Goal: Information Seeking & Learning: Learn about a topic

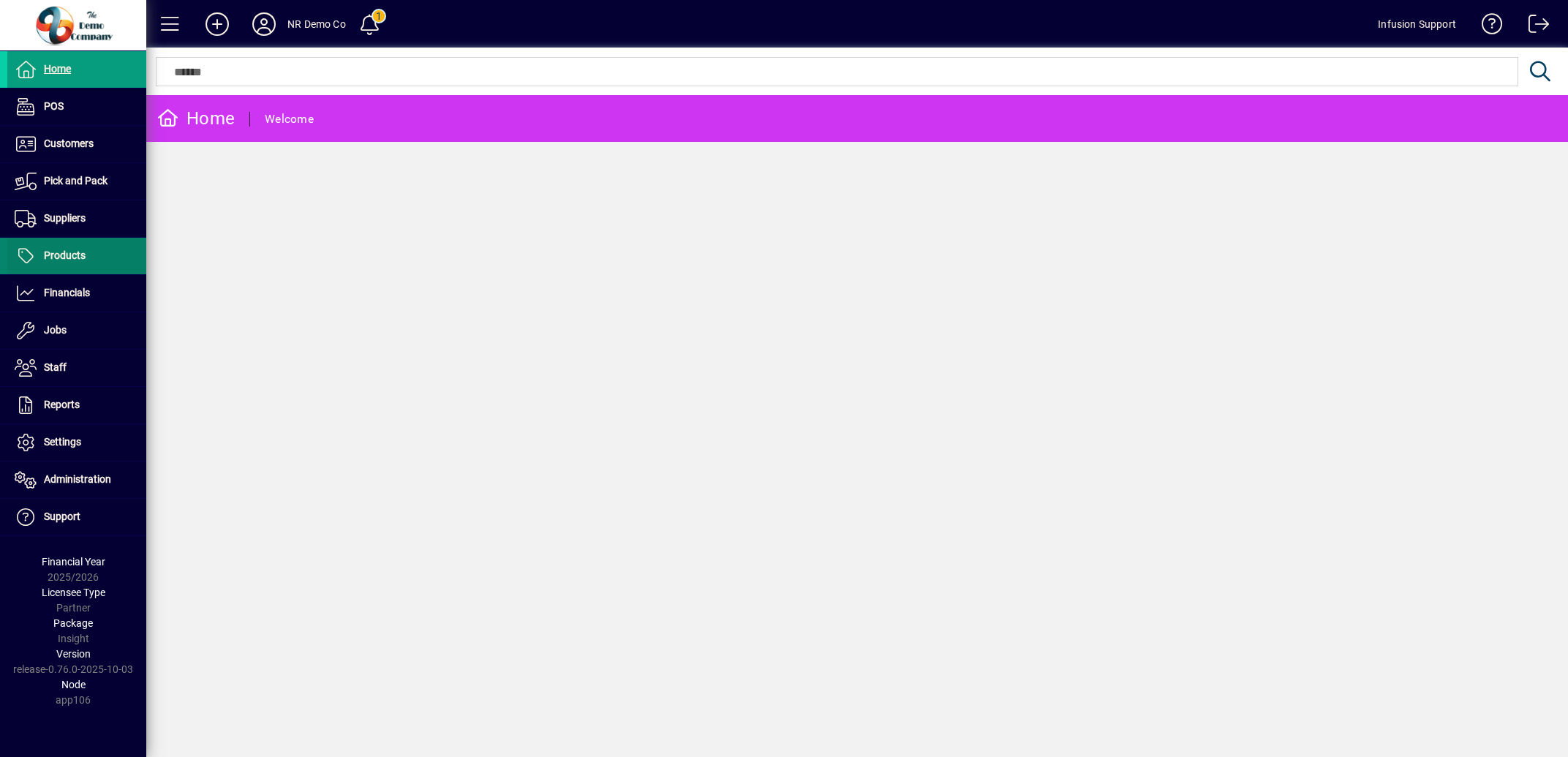
click at [81, 250] on span "Products" at bounding box center [65, 255] width 42 height 12
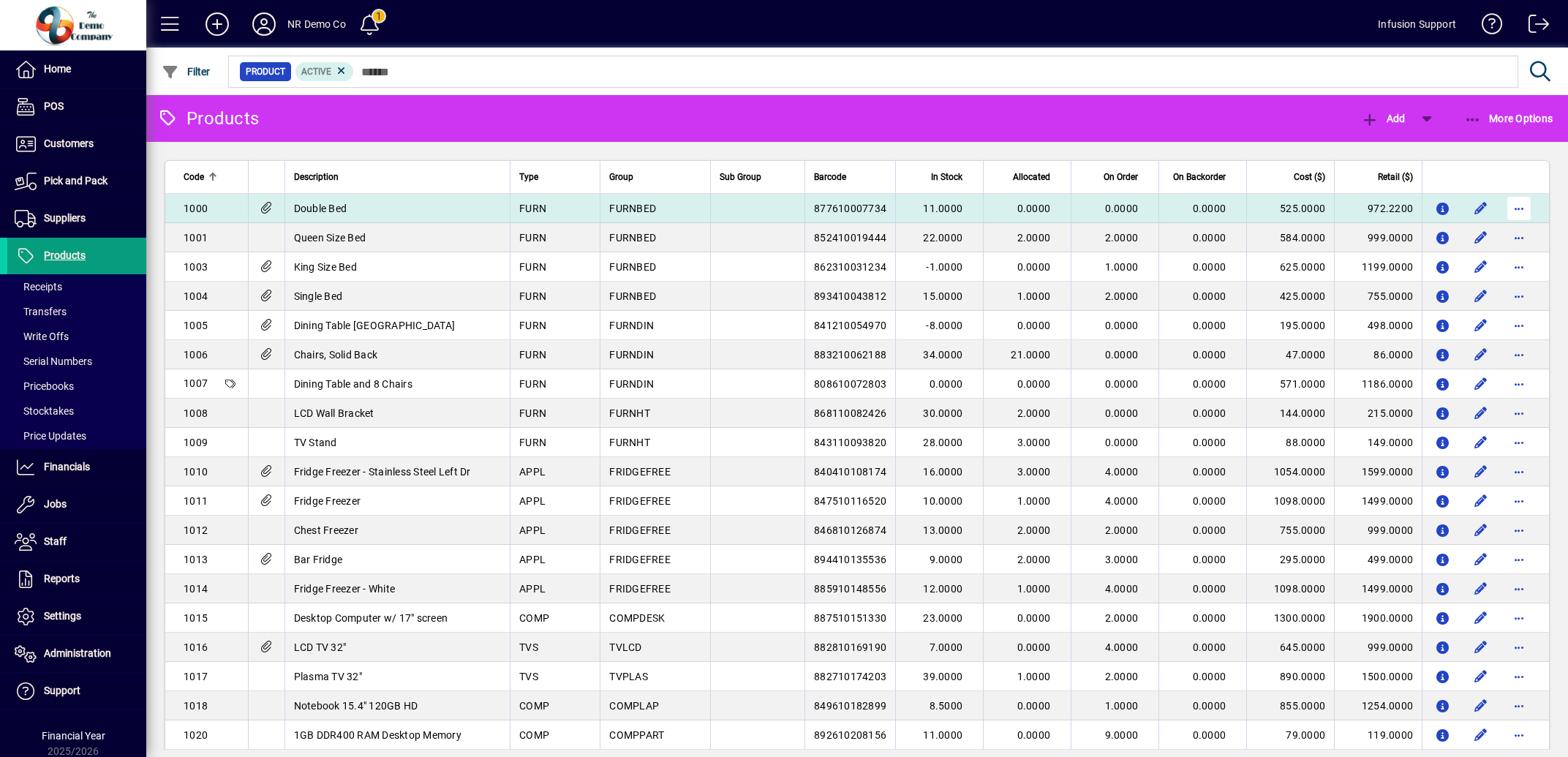
click at [1506, 208] on span "button" at bounding box center [1518, 207] width 35 height 35
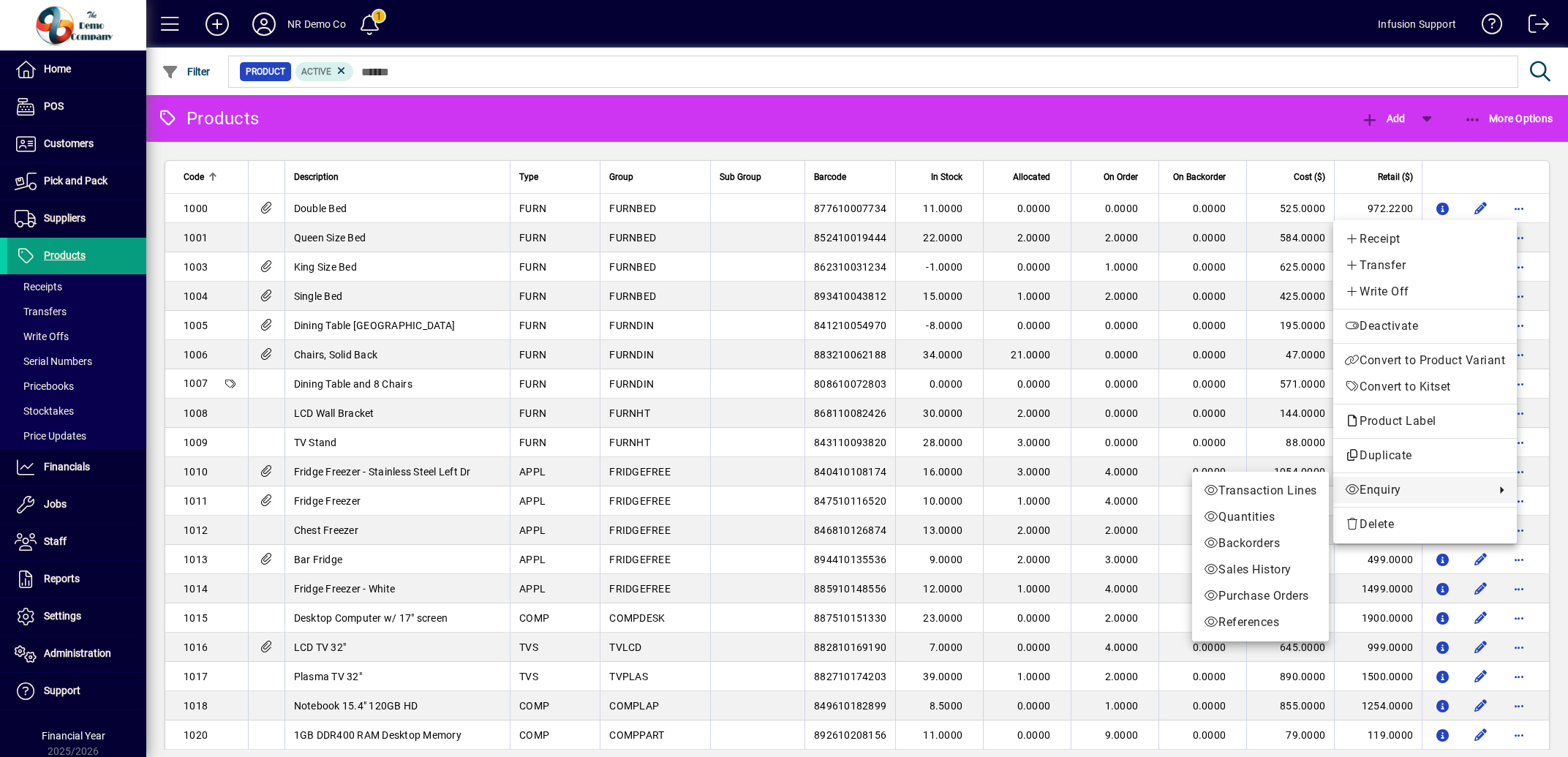
click at [1378, 488] on span "Enquiry" at bounding box center [1417, 490] width 143 height 18
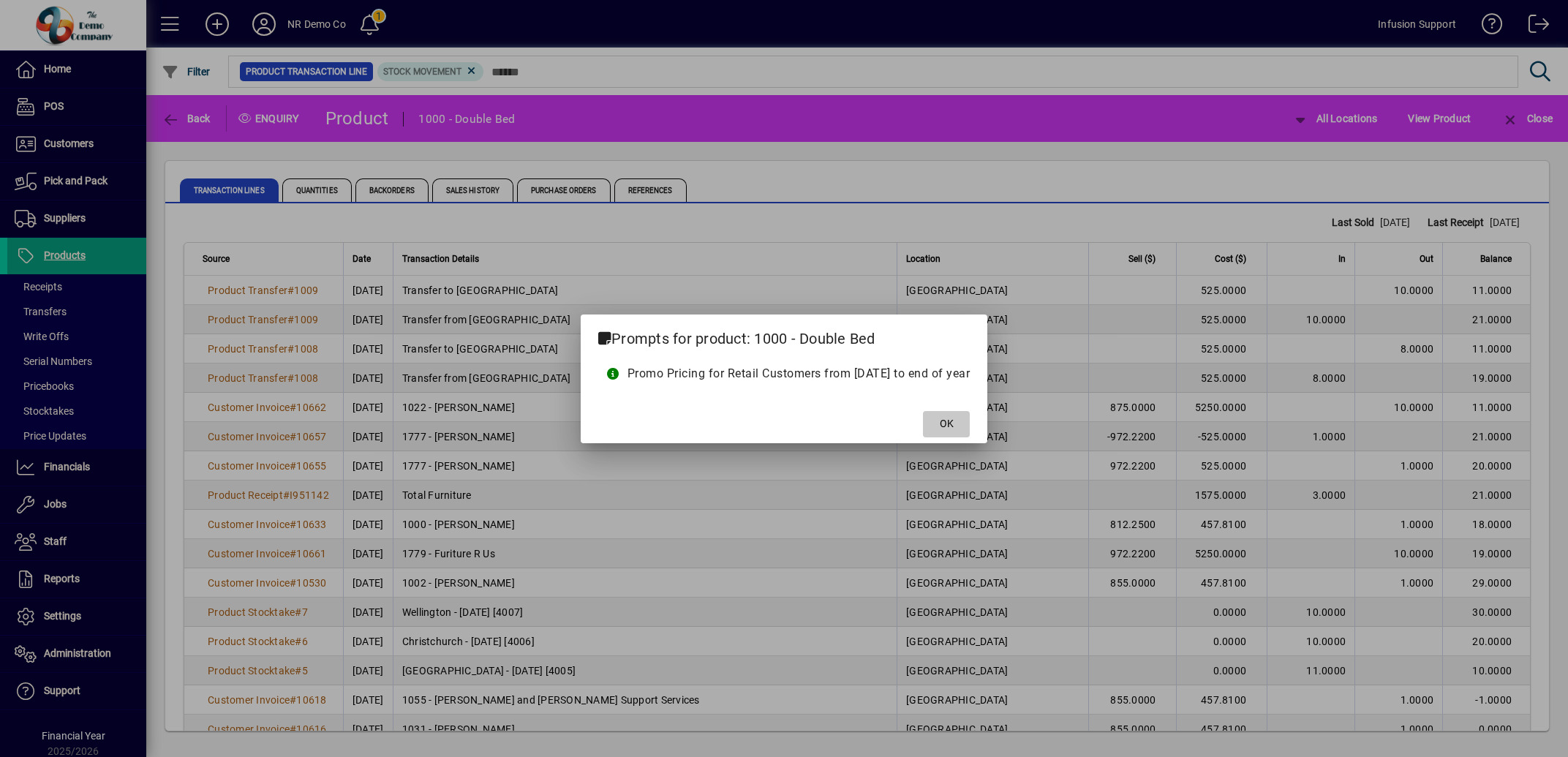
click at [954, 419] on span "OK" at bounding box center [947, 423] width 14 height 15
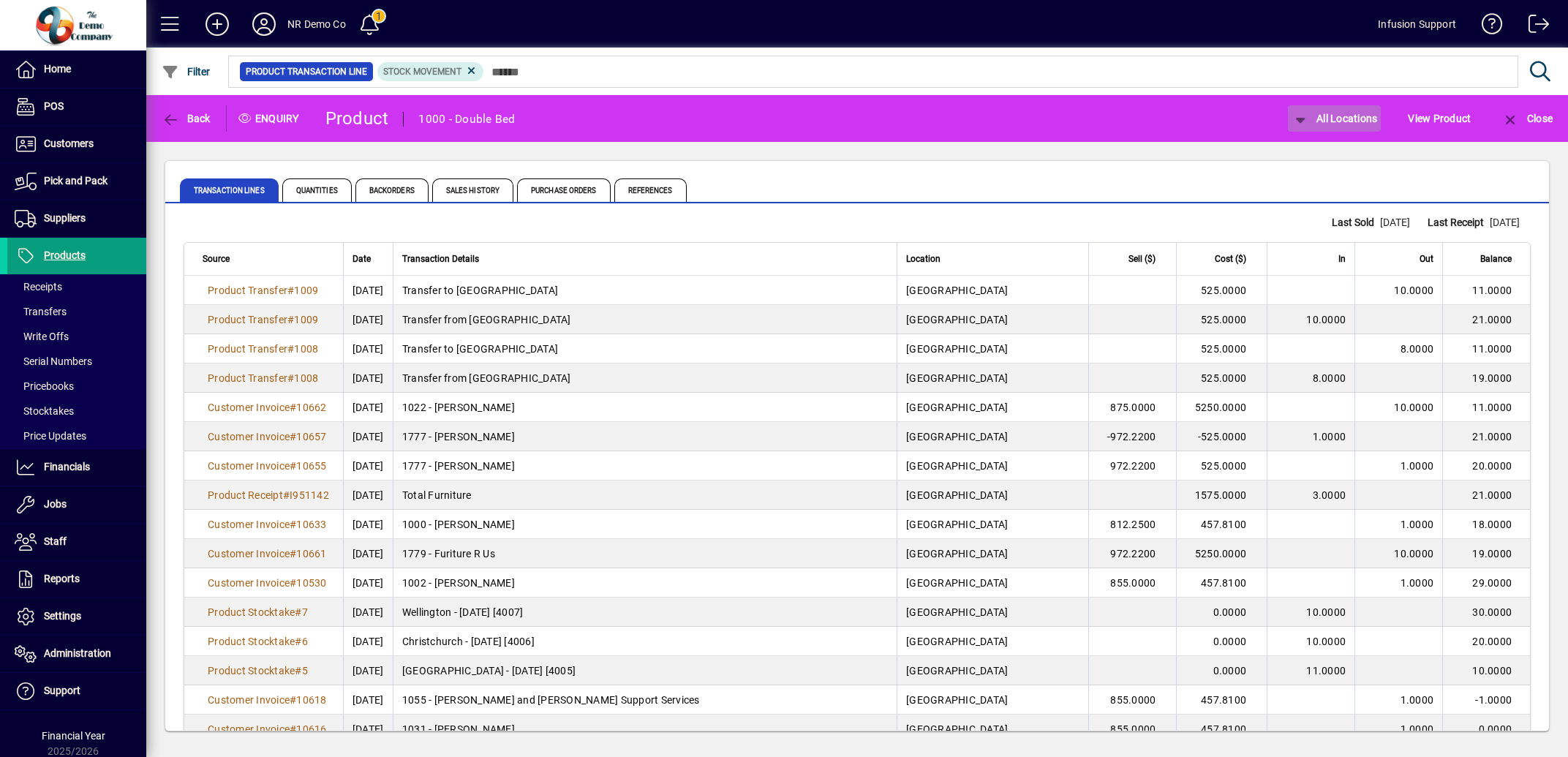
click at [1292, 113] on icon "button" at bounding box center [1301, 120] width 18 height 15
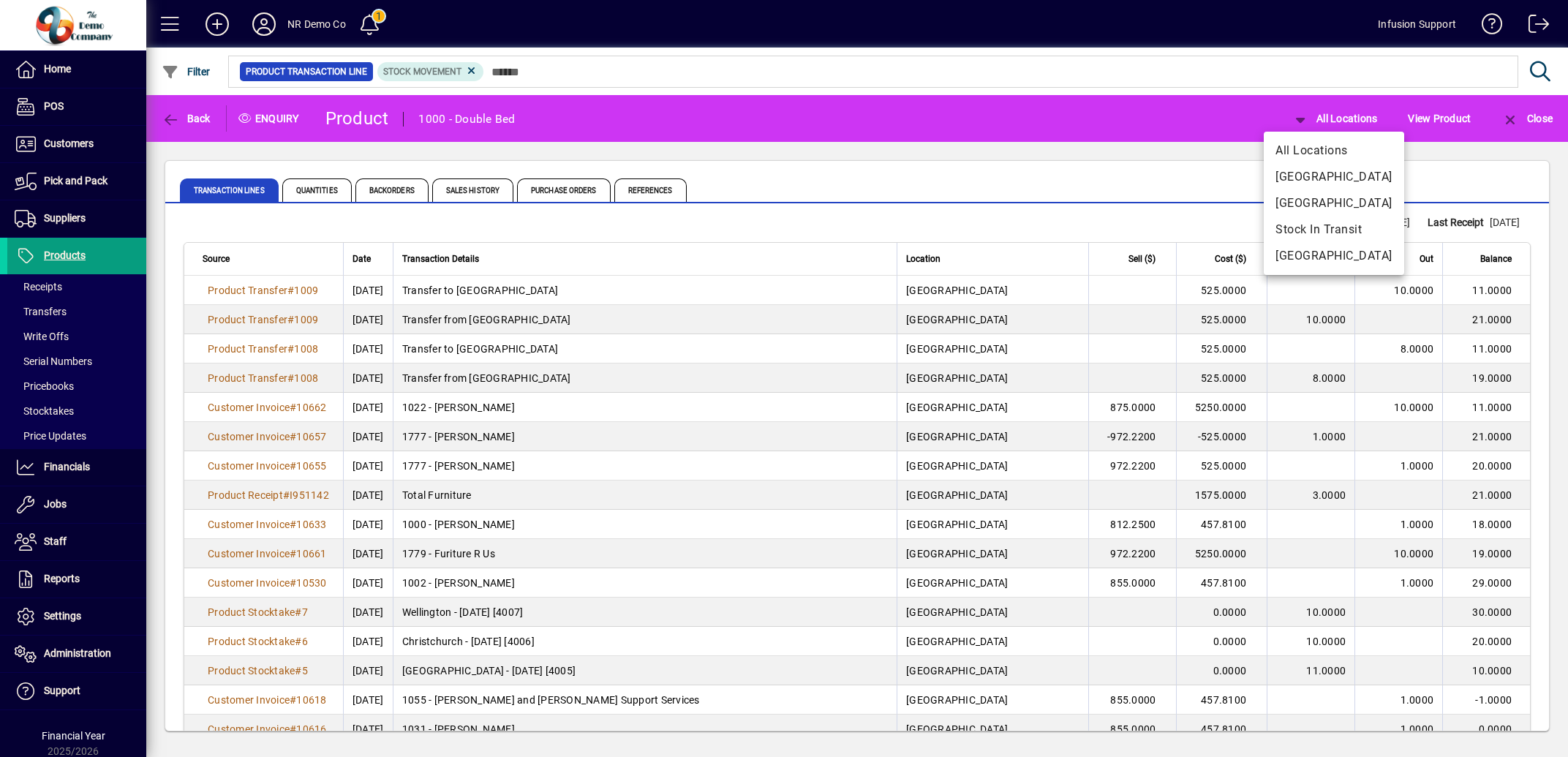
click at [336, 182] on div at bounding box center [784, 378] width 1568 height 757
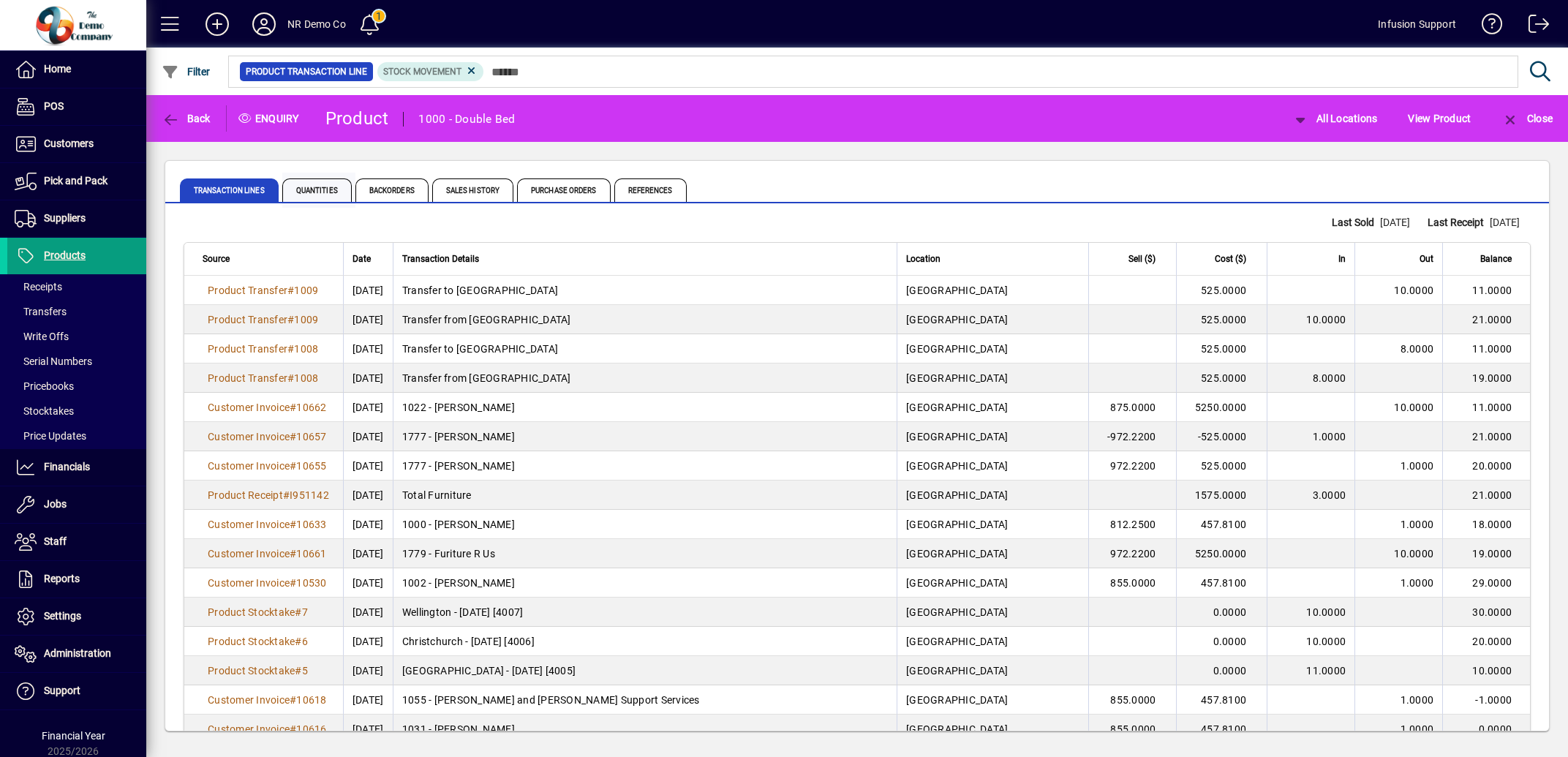
click at [333, 190] on span "Quantities" at bounding box center [318, 190] width 69 height 24
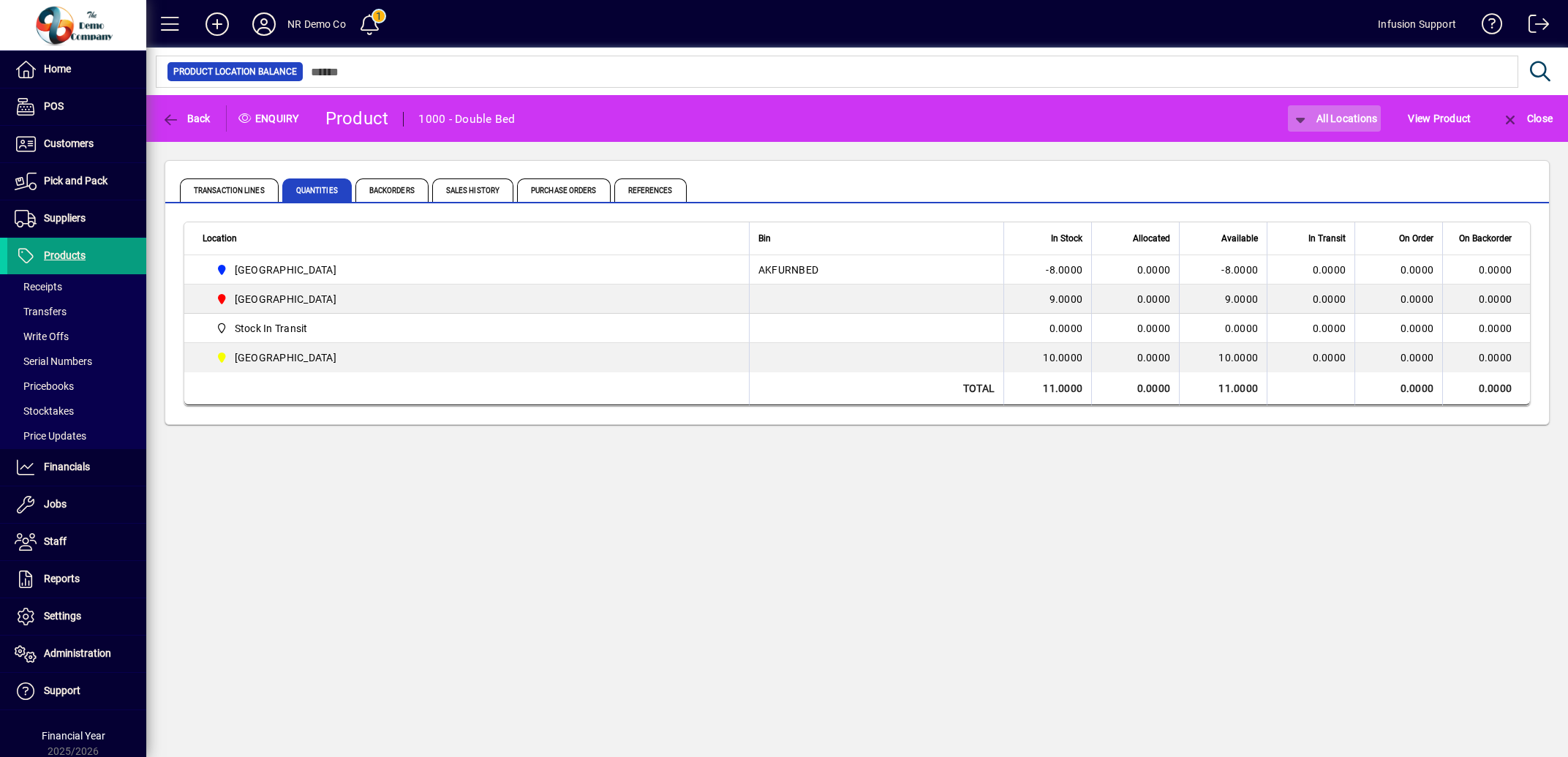
click at [1292, 119] on icon "button" at bounding box center [1301, 120] width 18 height 15
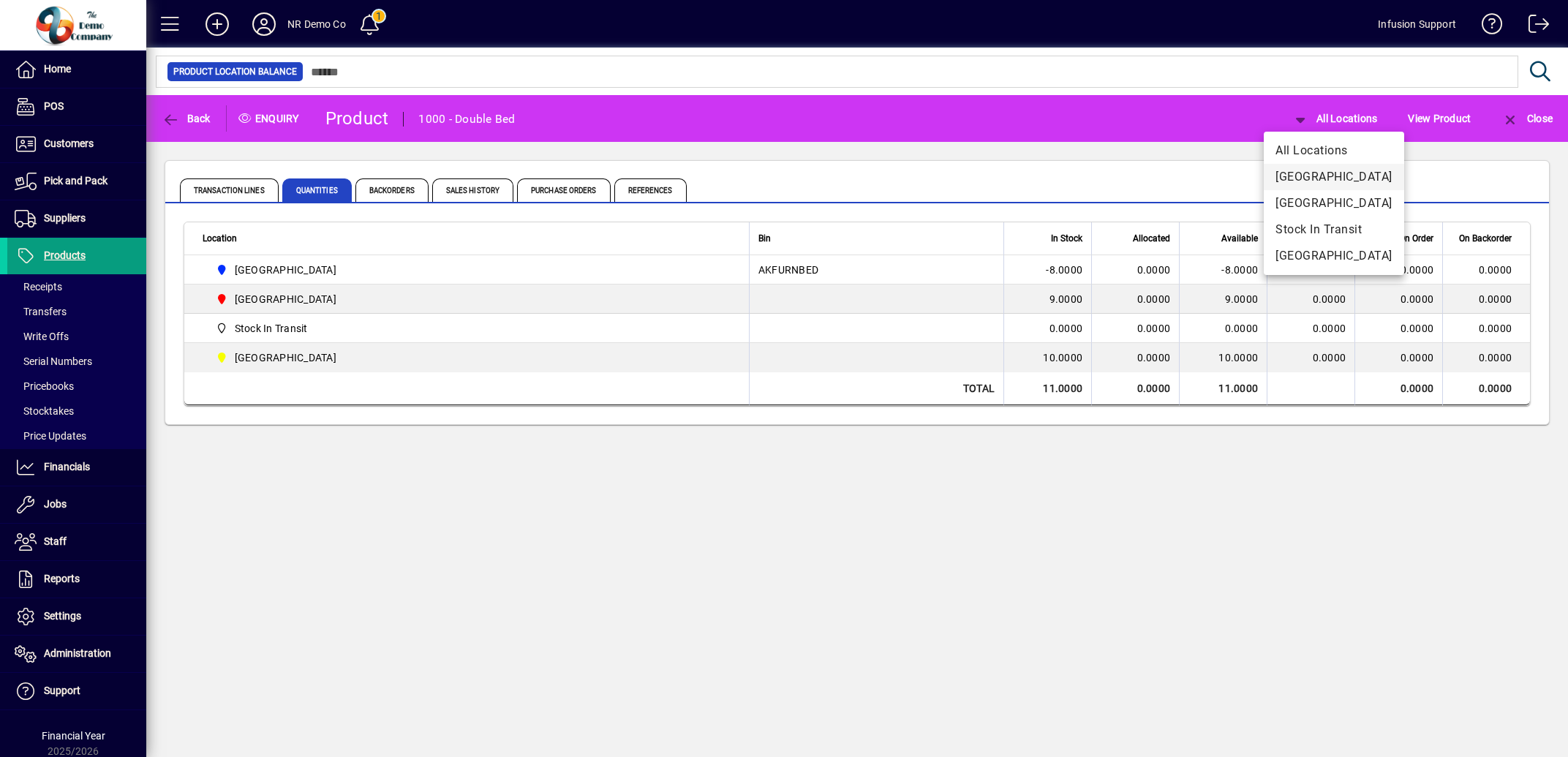
click at [1307, 178] on span "[GEOGRAPHIC_DATA]" at bounding box center [1334, 178] width 117 height 18
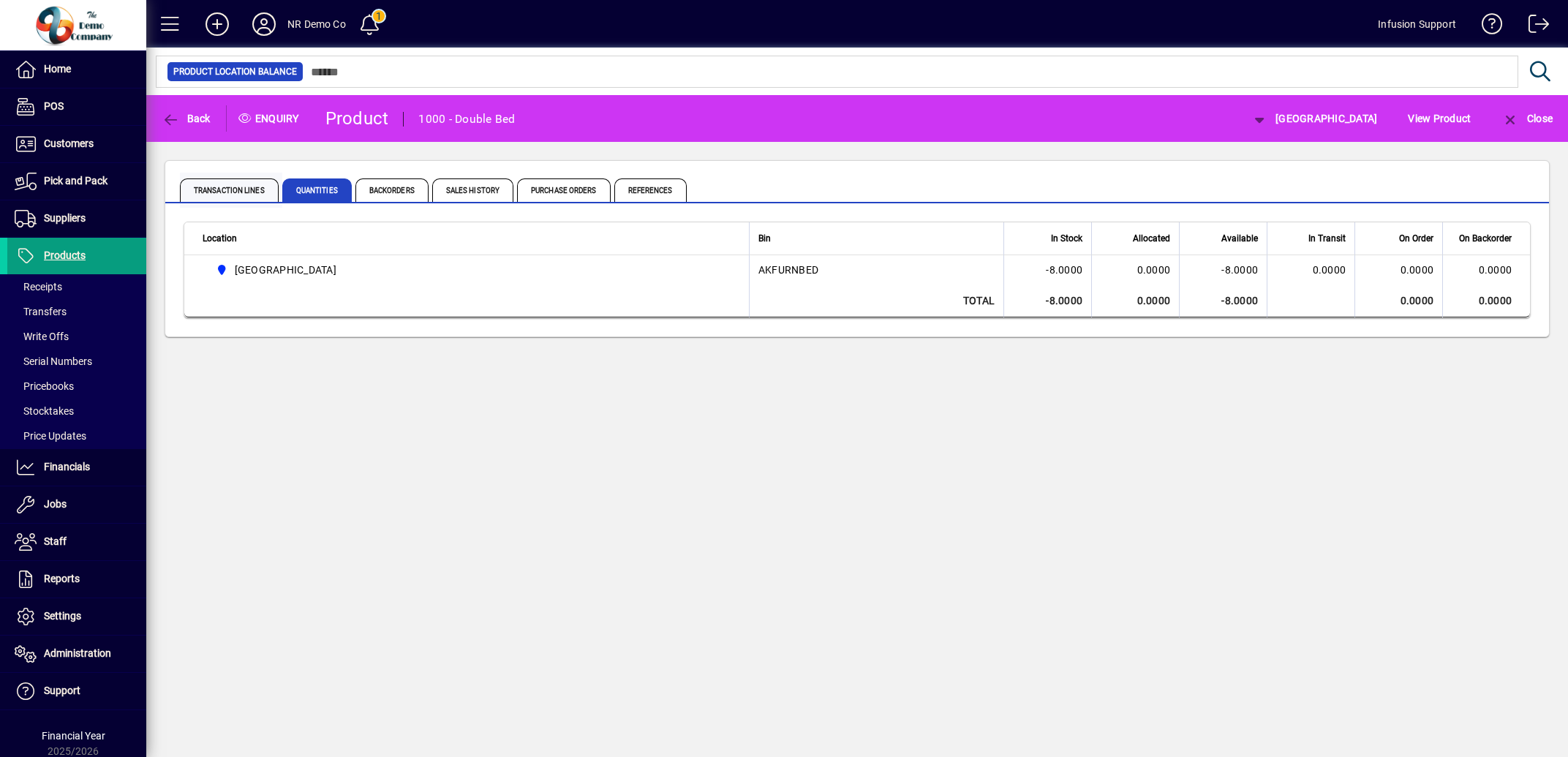
click at [238, 189] on span "Transaction Lines" at bounding box center [229, 190] width 99 height 24
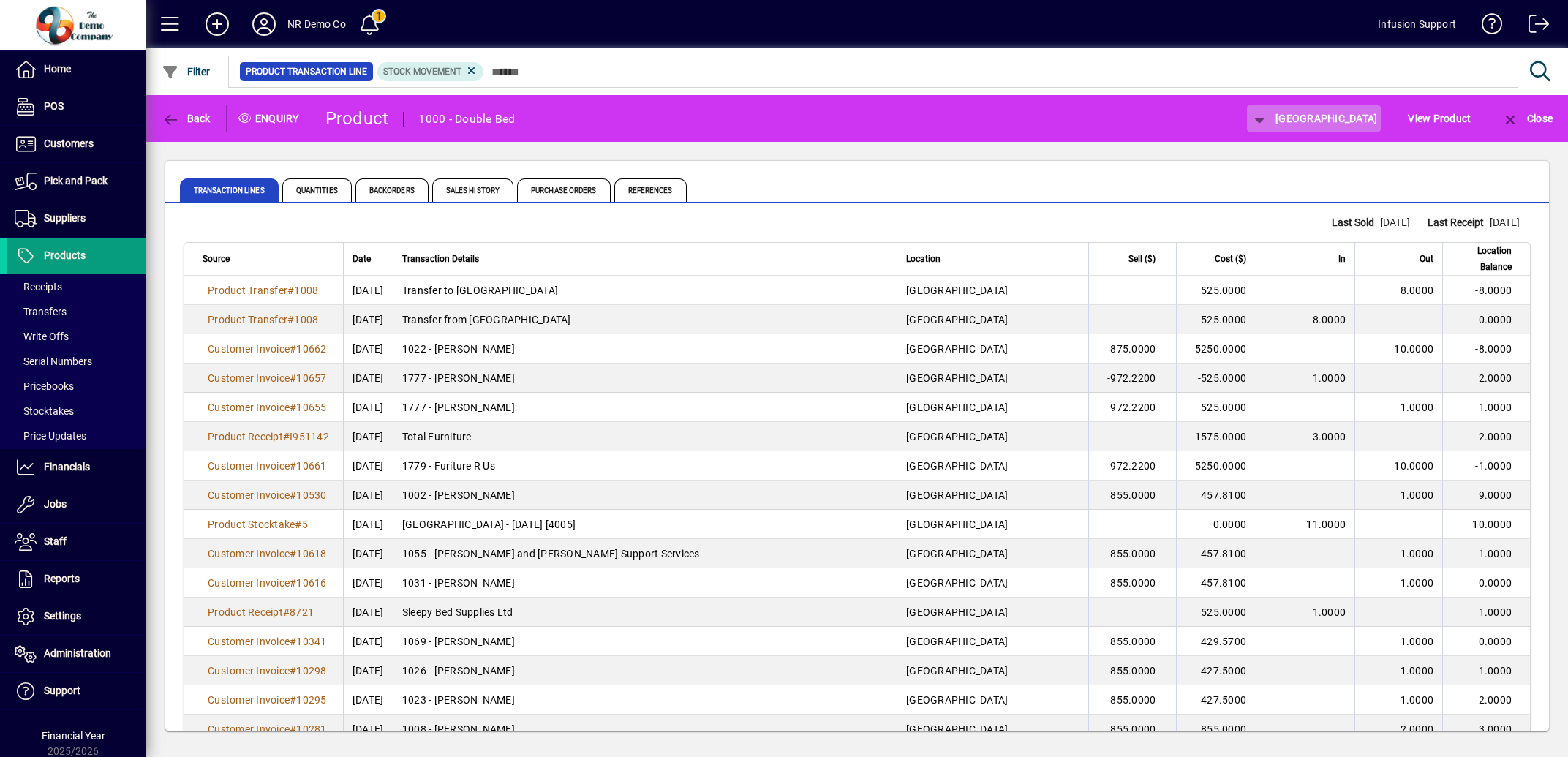
click at [1269, 121] on icon "button" at bounding box center [1259, 120] width 18 height 15
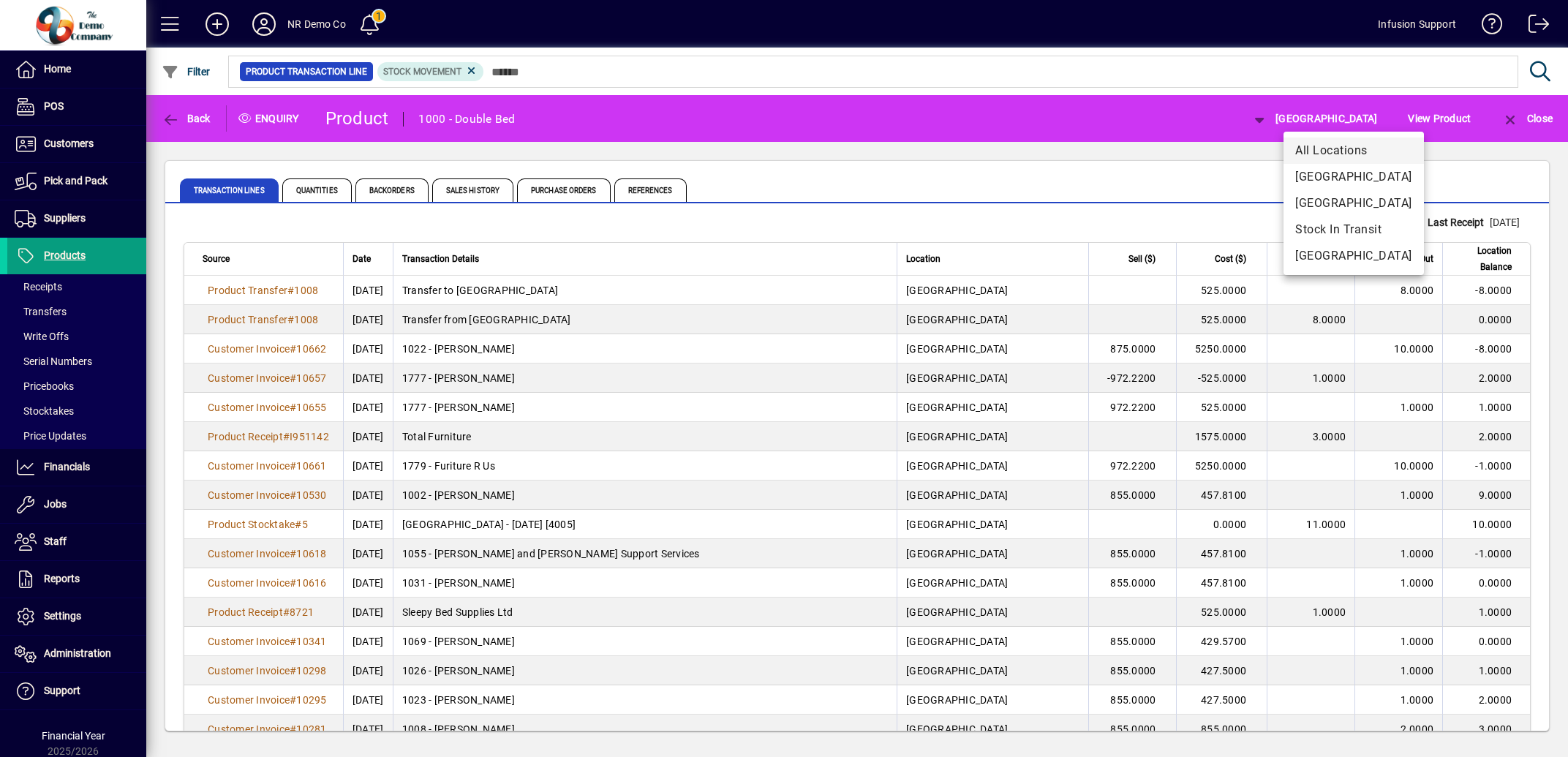
click at [1318, 146] on span "All Locations" at bounding box center [1354, 151] width 117 height 18
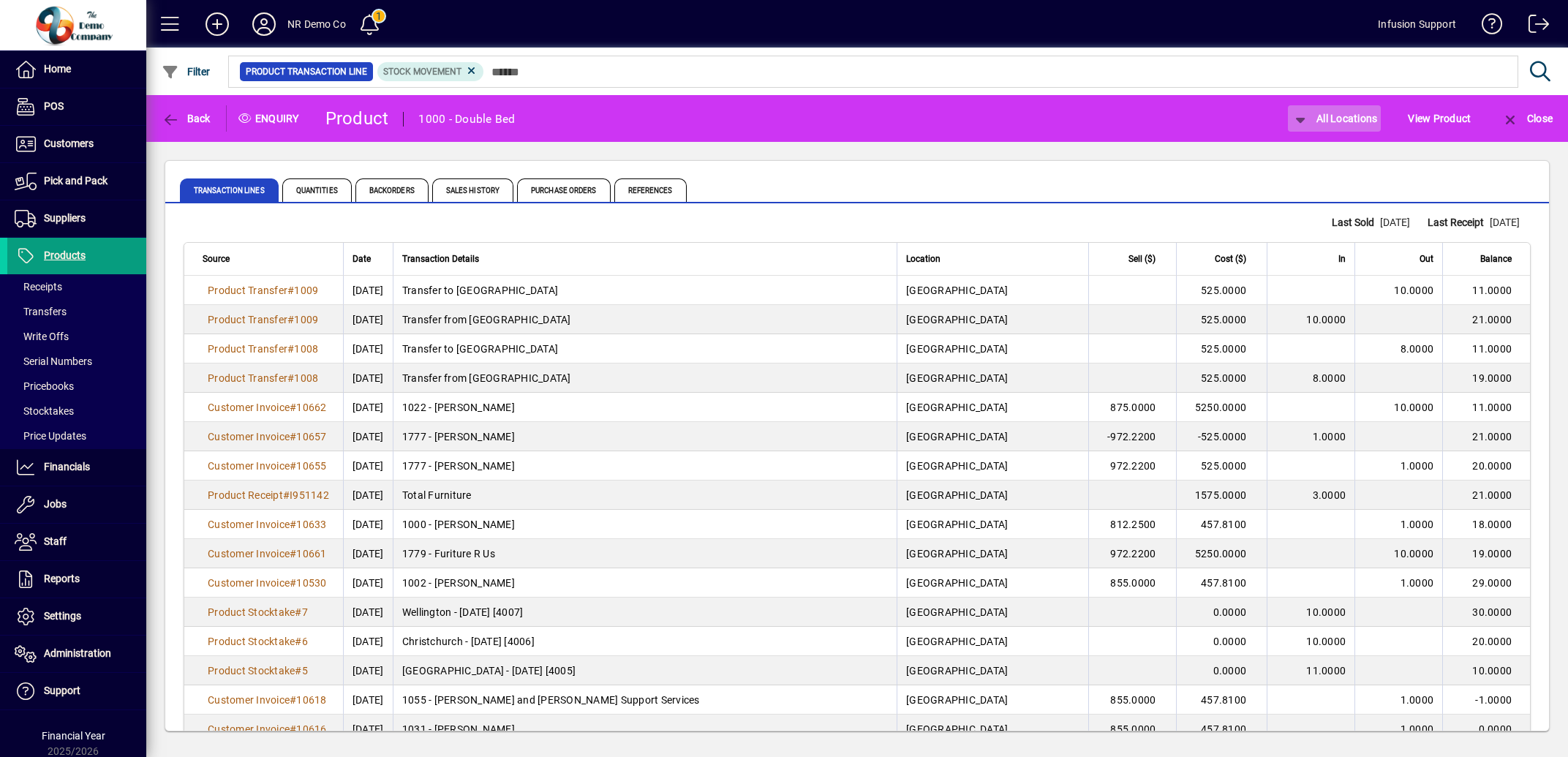
click at [1292, 116] on icon "button" at bounding box center [1301, 120] width 18 height 15
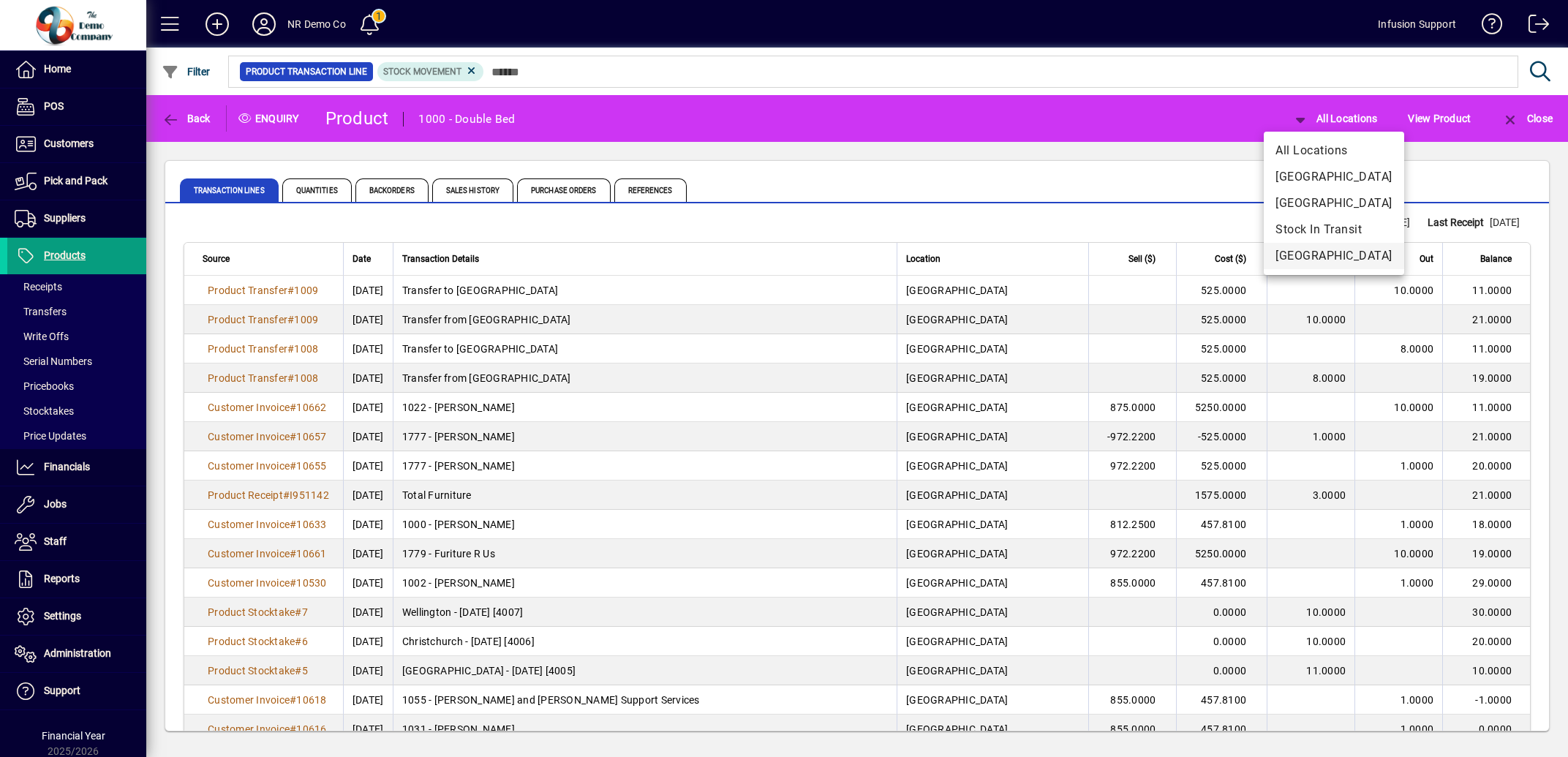
click at [1303, 252] on span "[GEOGRAPHIC_DATA]" at bounding box center [1334, 256] width 117 height 18
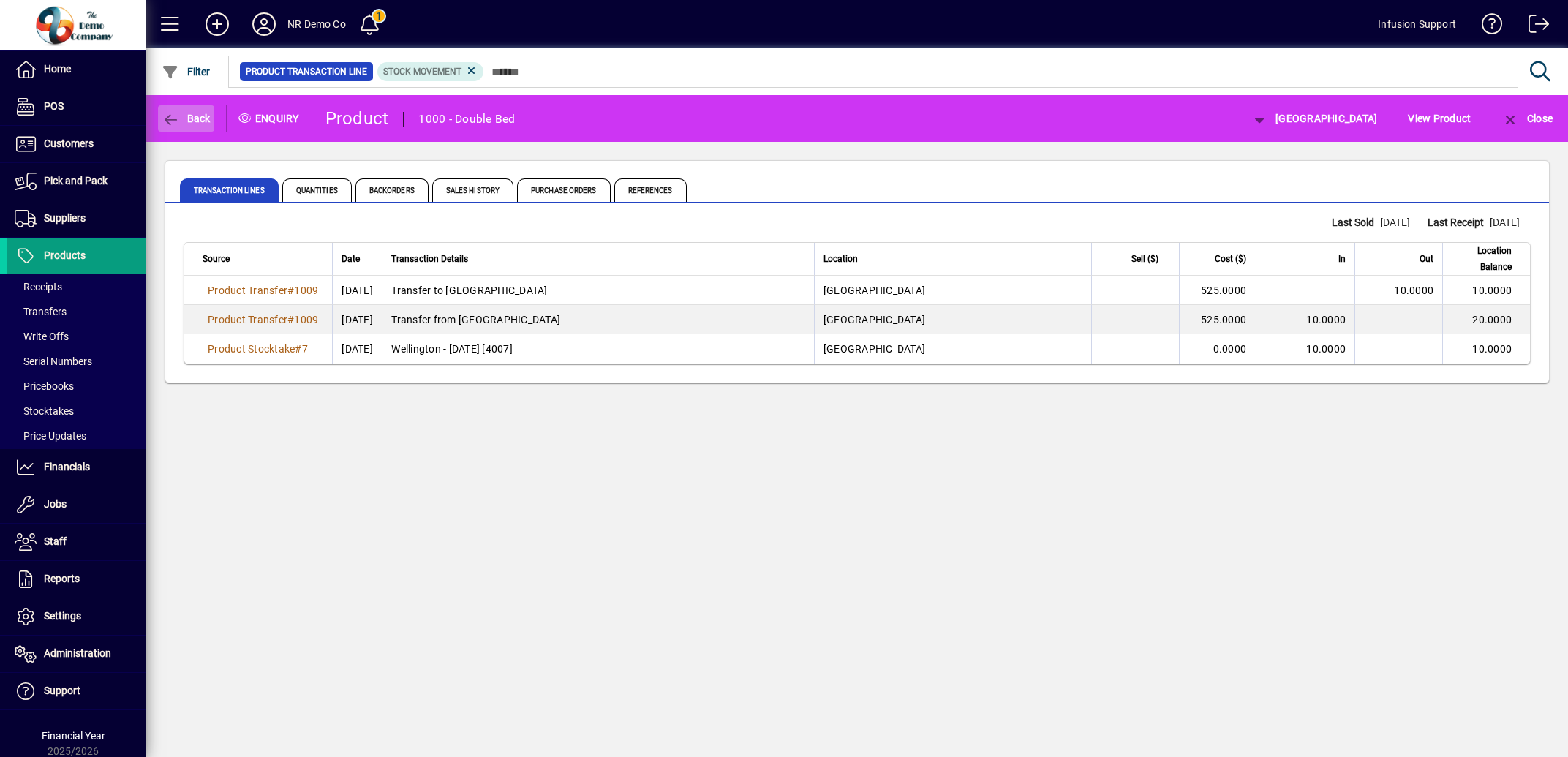
click at [166, 115] on icon "button" at bounding box center [171, 120] width 18 height 15
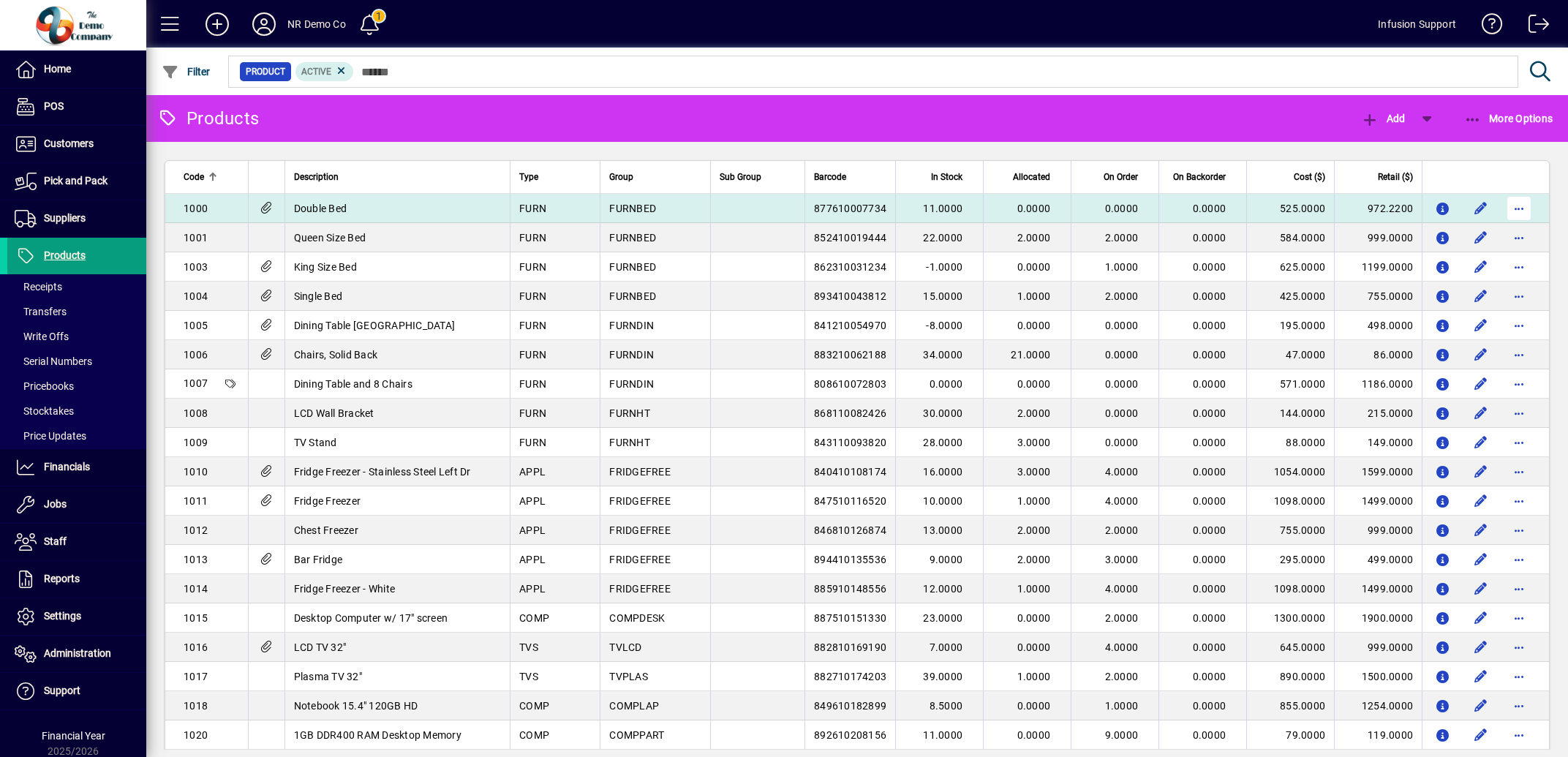
click at [1507, 207] on span "button" at bounding box center [1518, 207] width 35 height 35
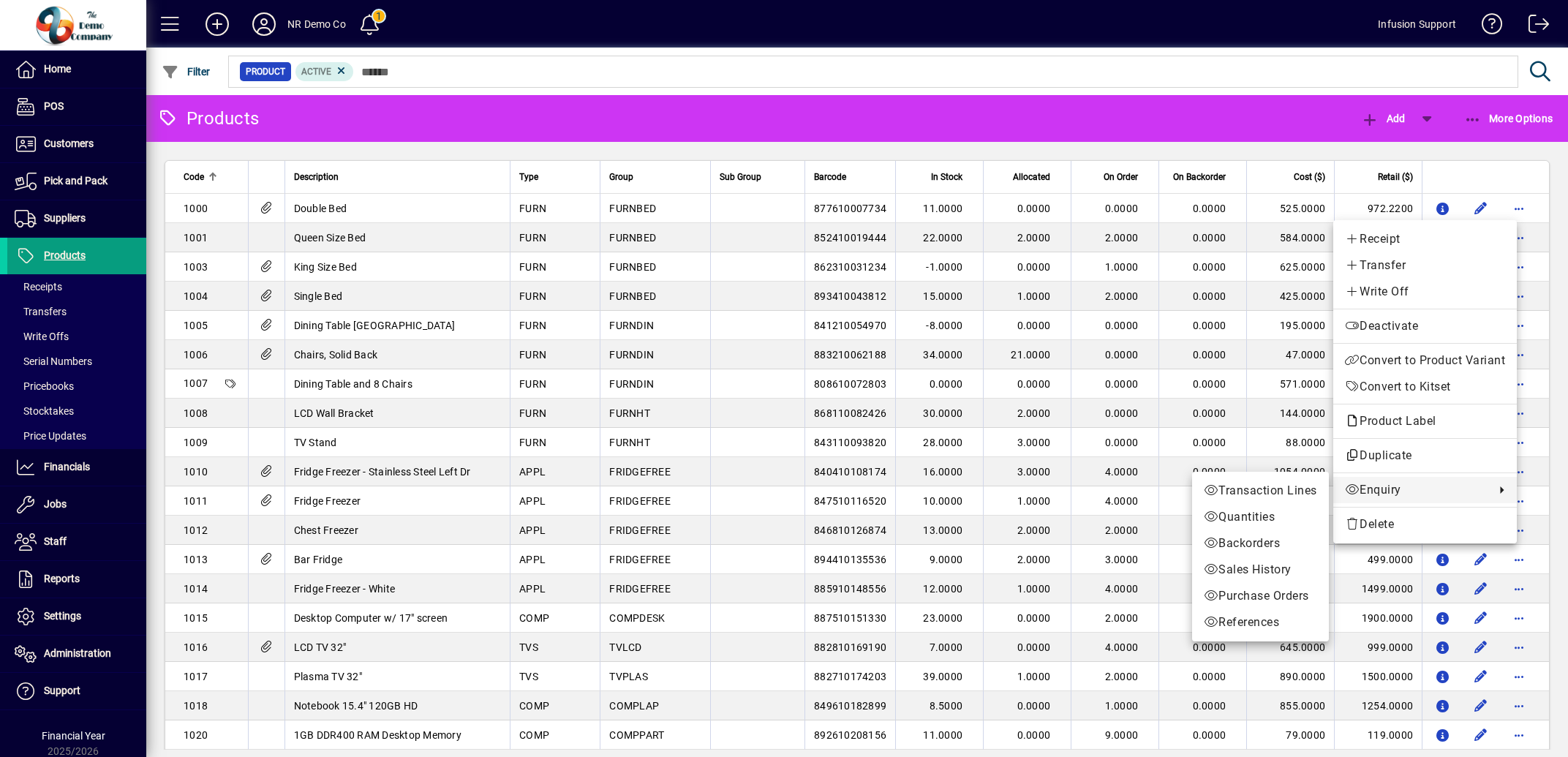
click at [1381, 493] on span "Enquiry" at bounding box center [1417, 490] width 143 height 18
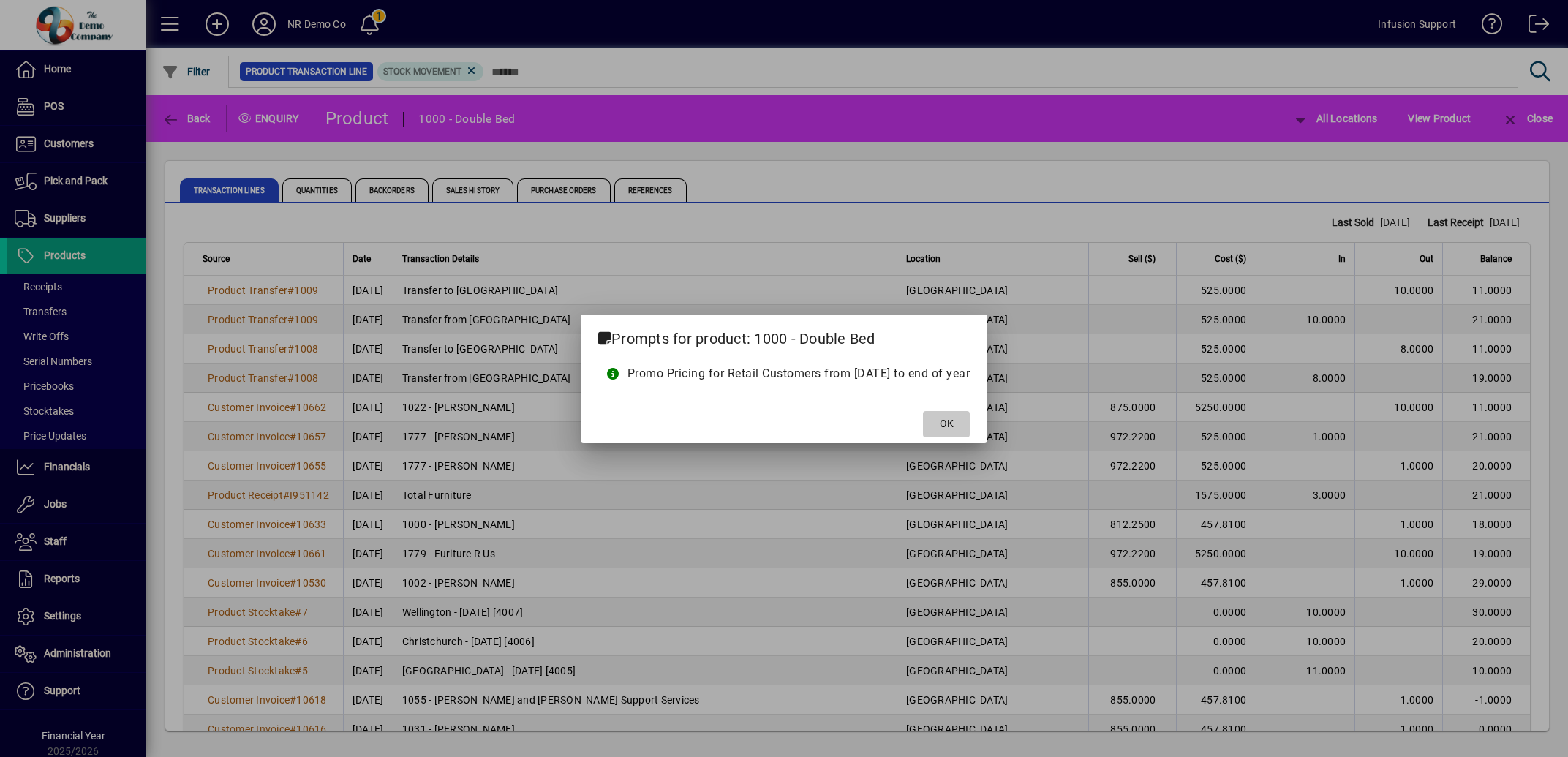
click at [954, 419] on span "OK" at bounding box center [947, 423] width 14 height 15
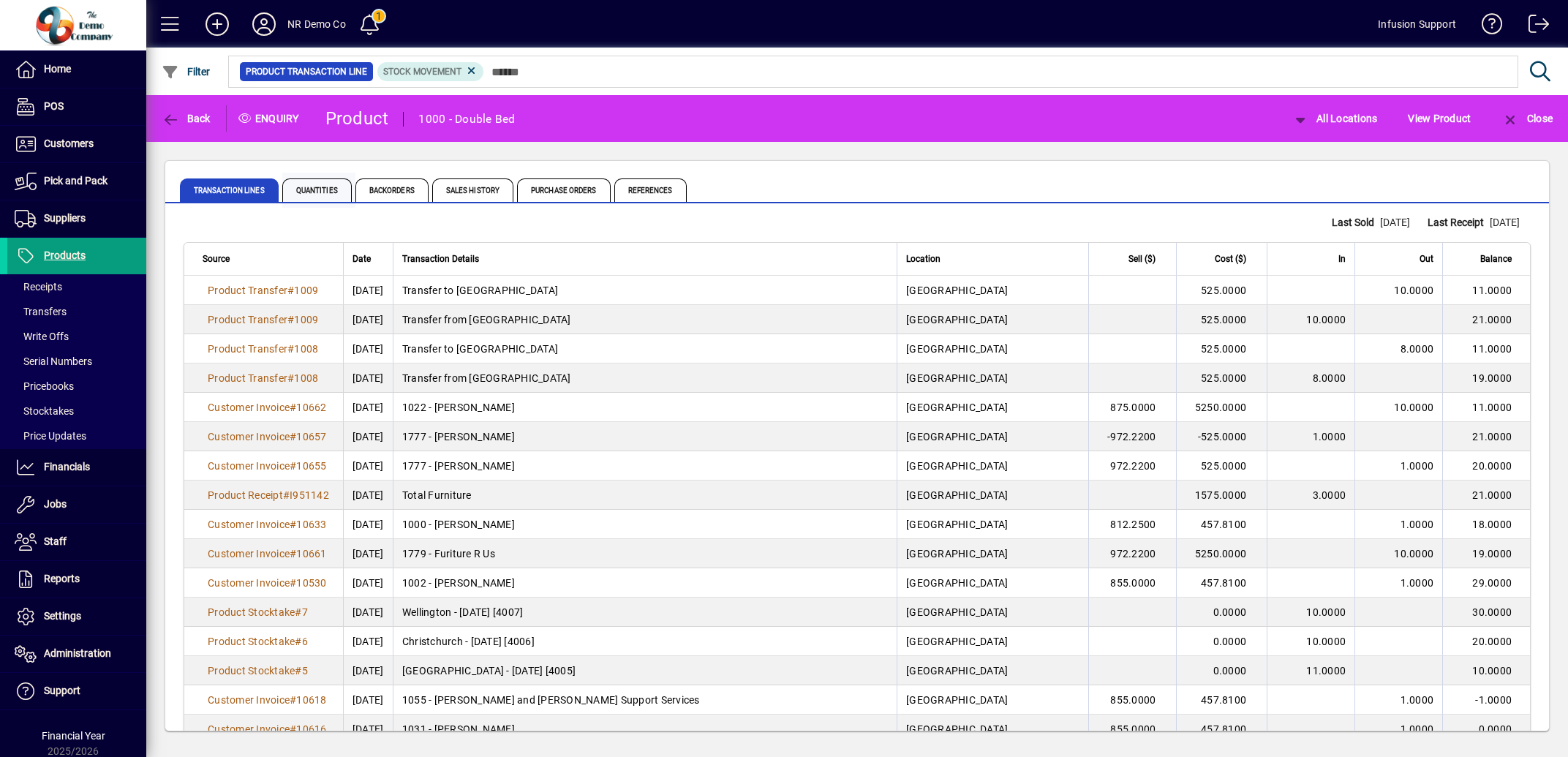
click at [317, 185] on span "Quantities" at bounding box center [318, 190] width 69 height 24
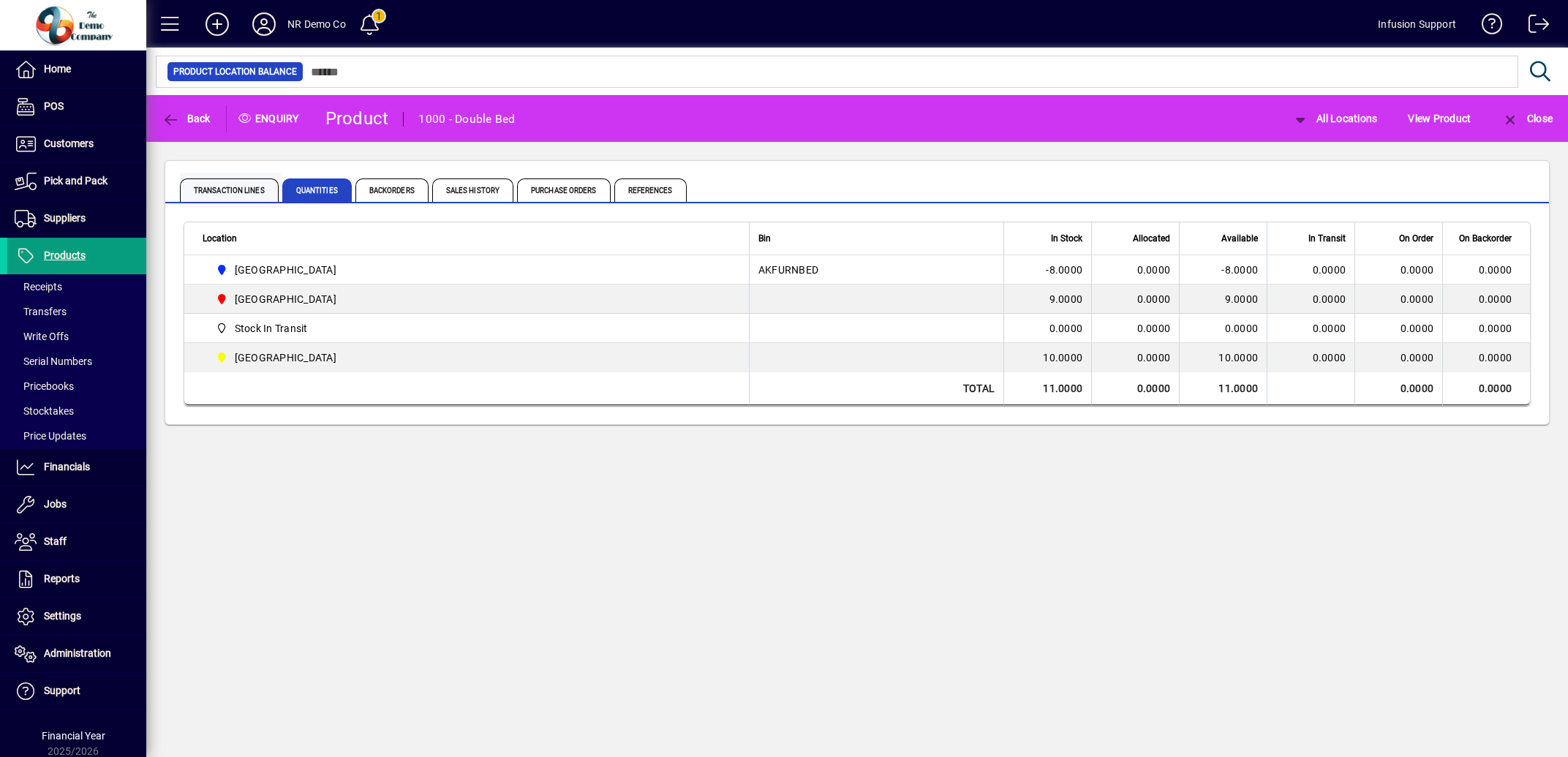
click at [245, 193] on span "Transaction Lines" at bounding box center [229, 190] width 99 height 24
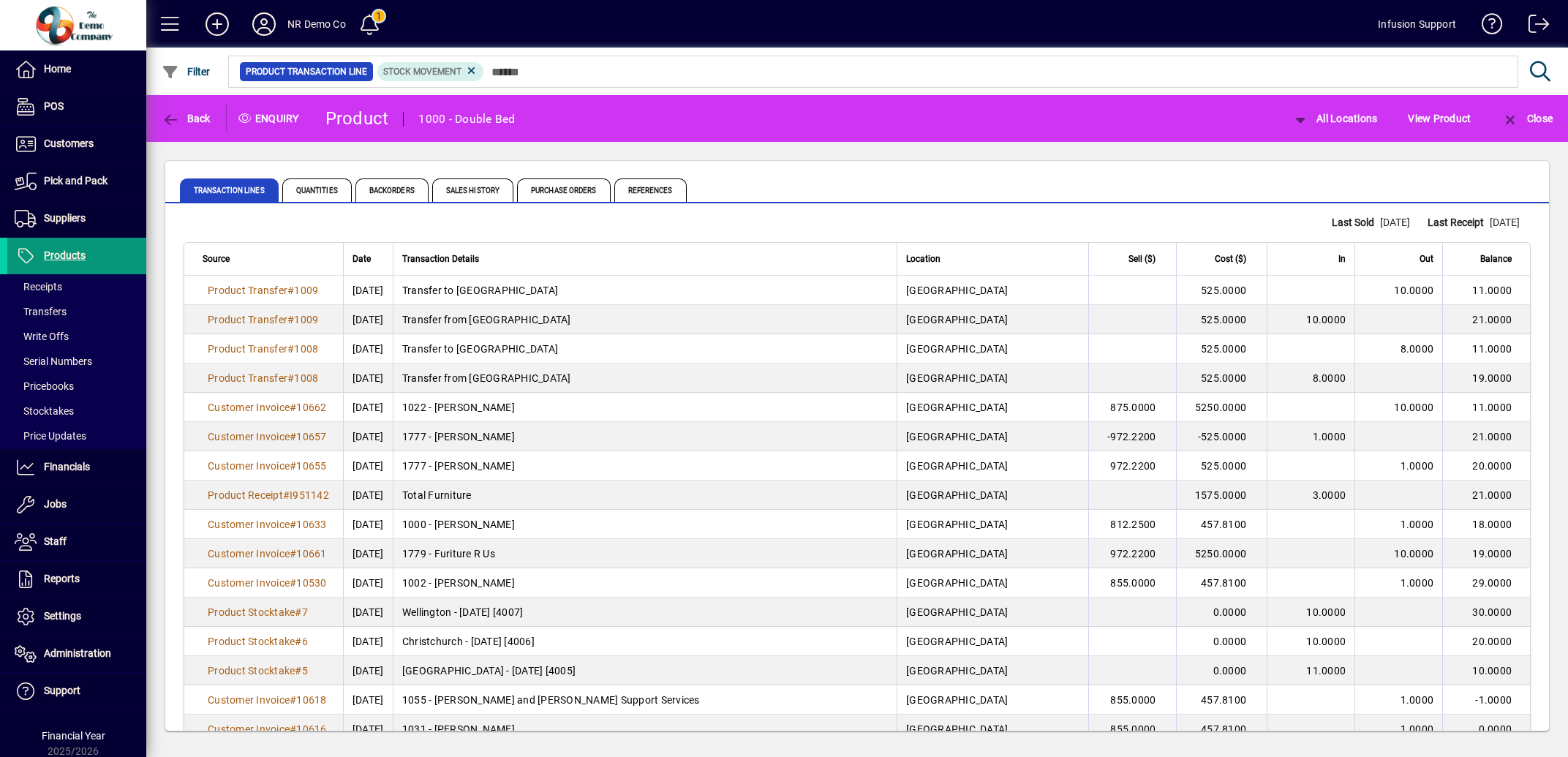
click at [79, 254] on span "Products" at bounding box center [65, 255] width 42 height 12
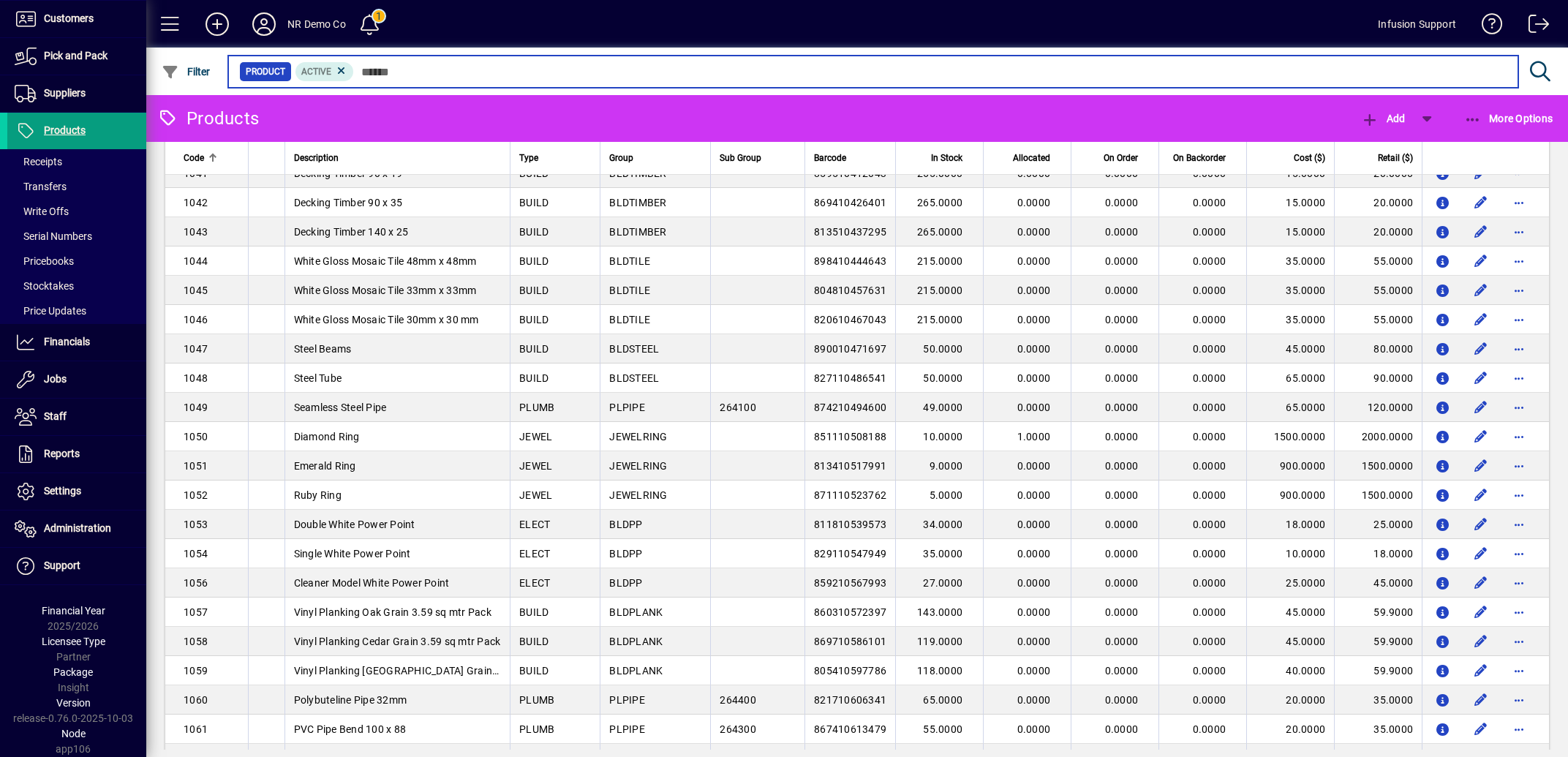
scroll to position [1617, 0]
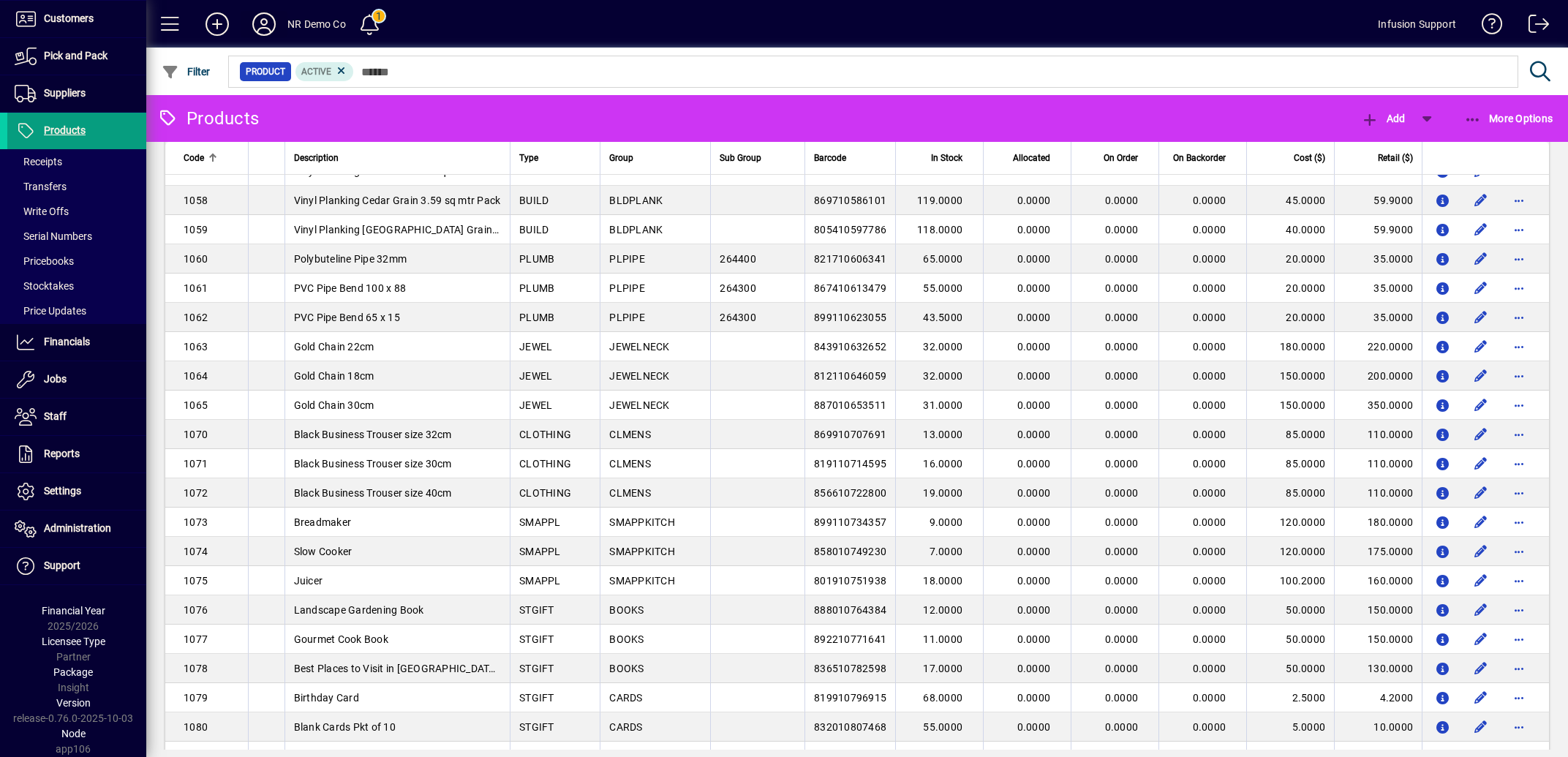
click at [264, 19] on icon at bounding box center [263, 25] width 29 height 24
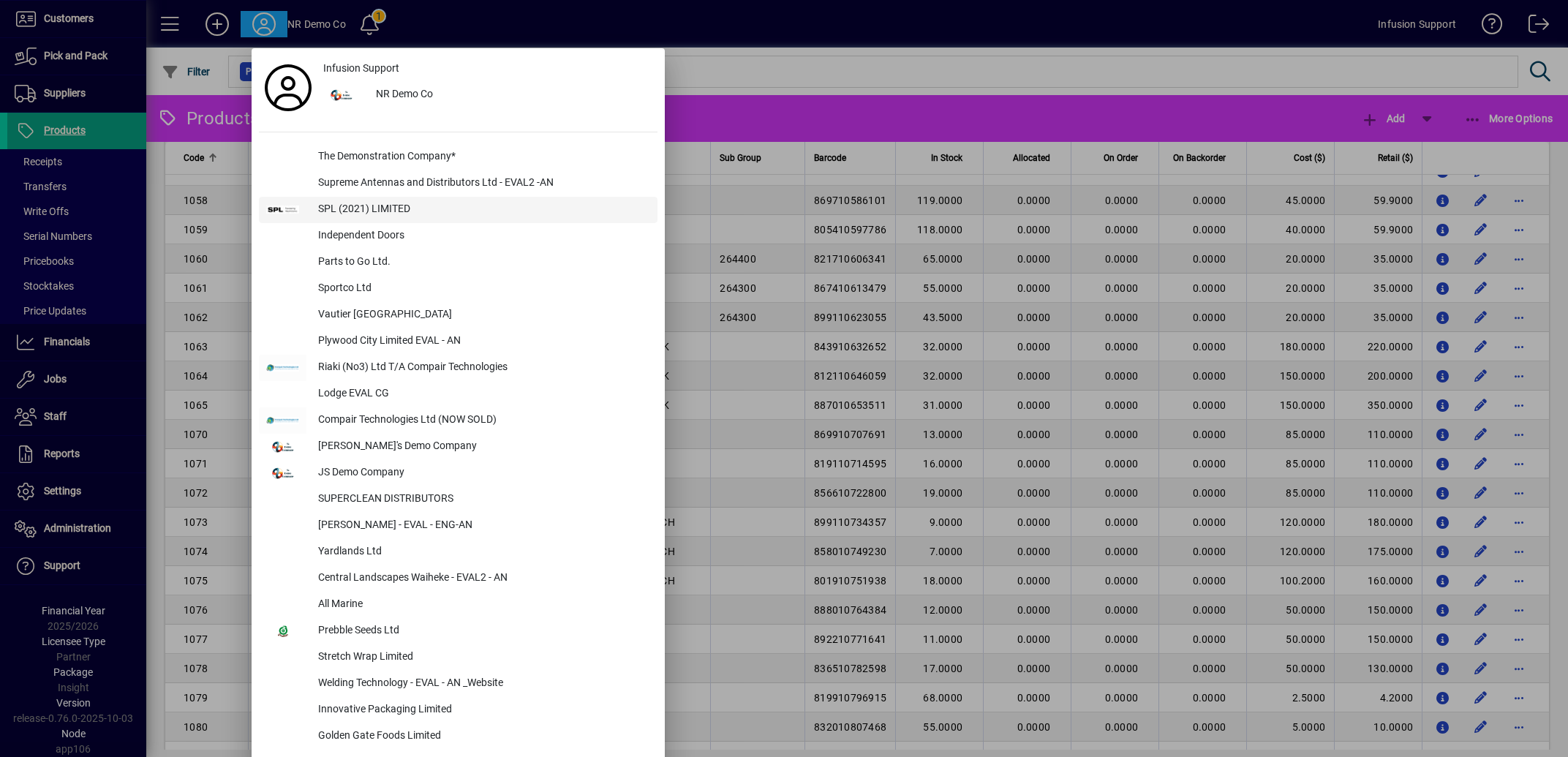
click at [405, 208] on div "SPL (2021) LIMITED" at bounding box center [482, 209] width 351 height 27
